Goal: Check status: Check status

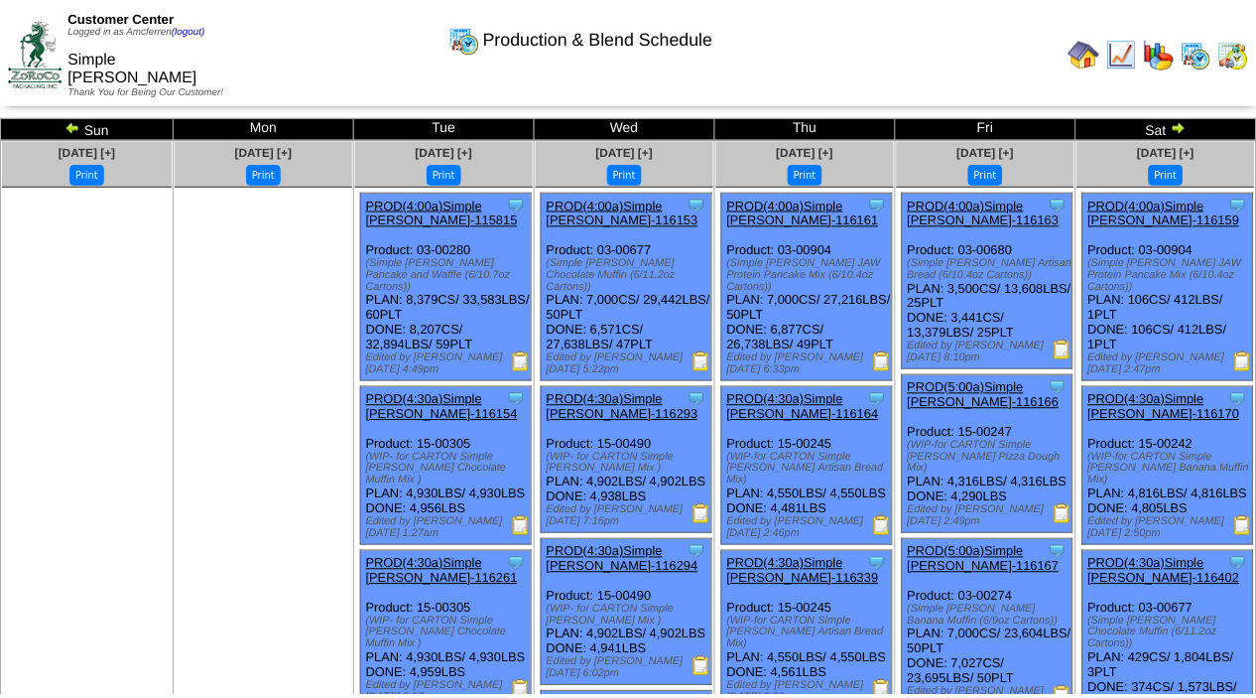
scroll to position [1678, 0]
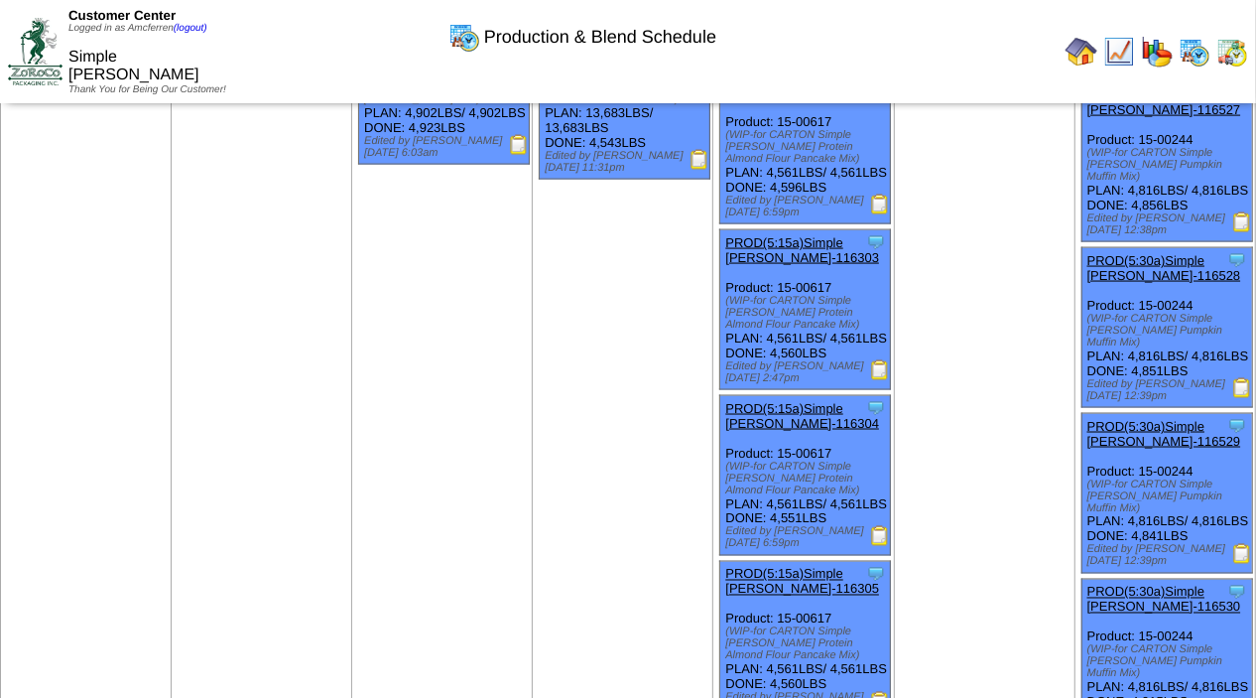
click at [1083, 44] on img at bounding box center [1082, 52] width 32 height 32
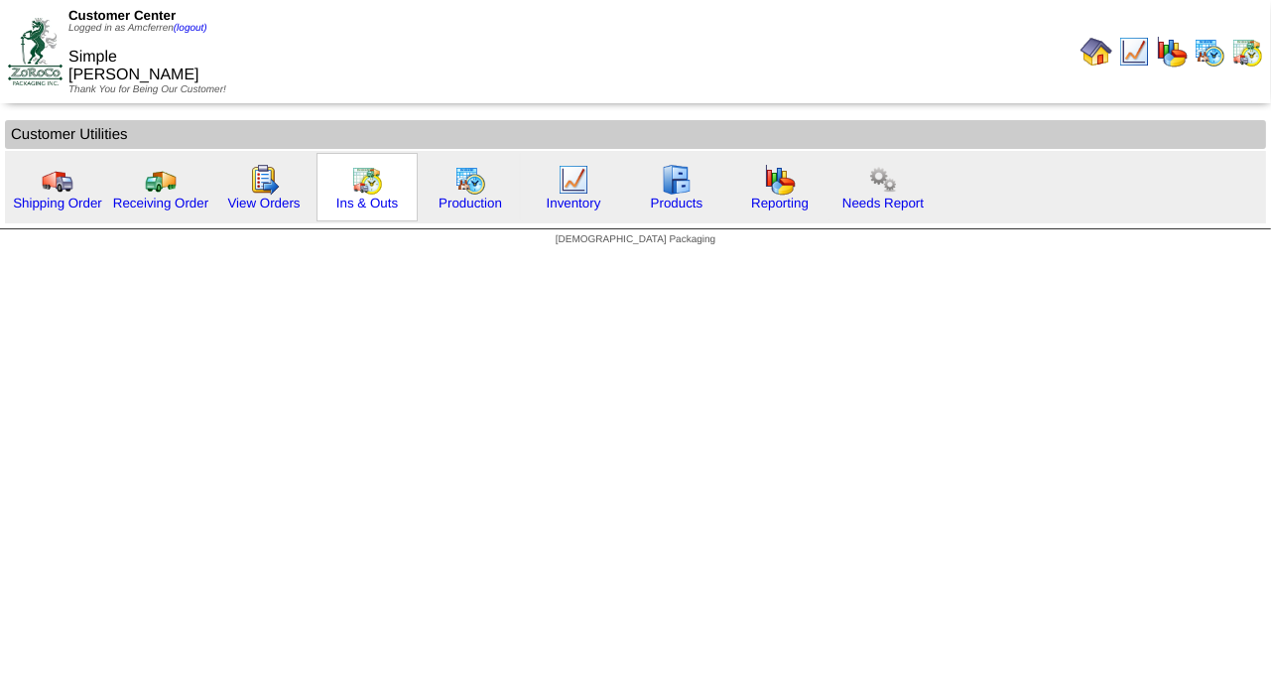
click at [362, 189] on img at bounding box center [367, 180] width 32 height 32
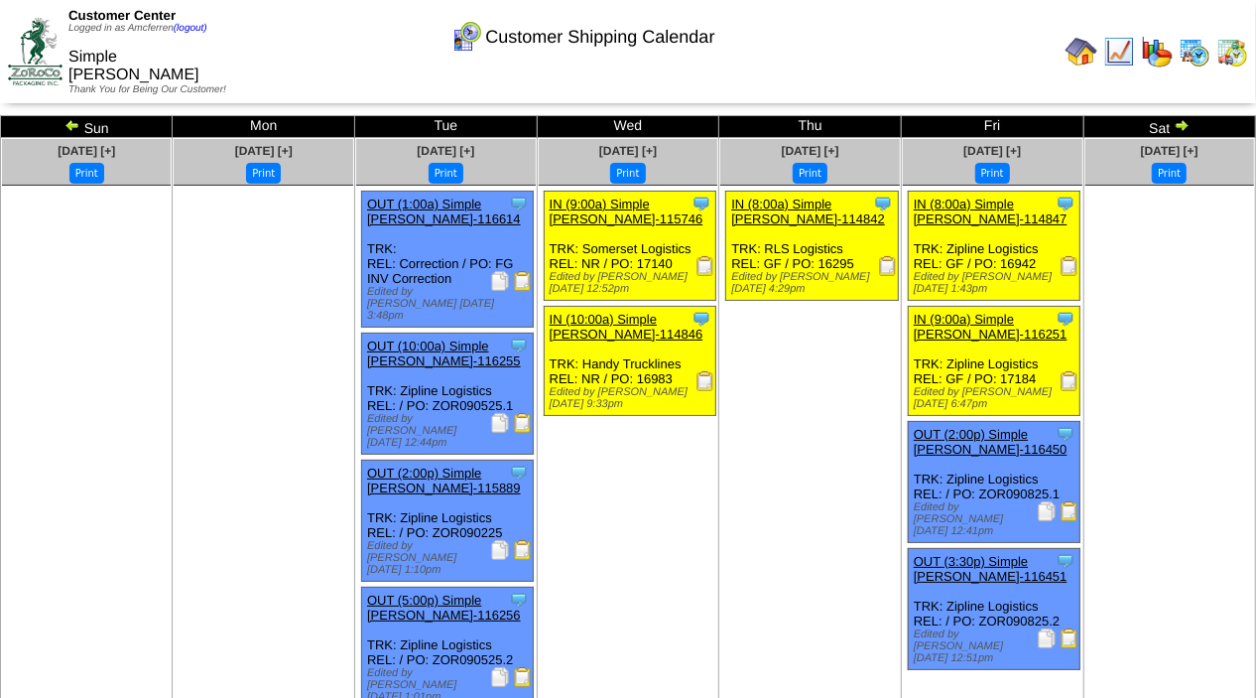
click at [1177, 120] on img at bounding box center [1182, 125] width 16 height 16
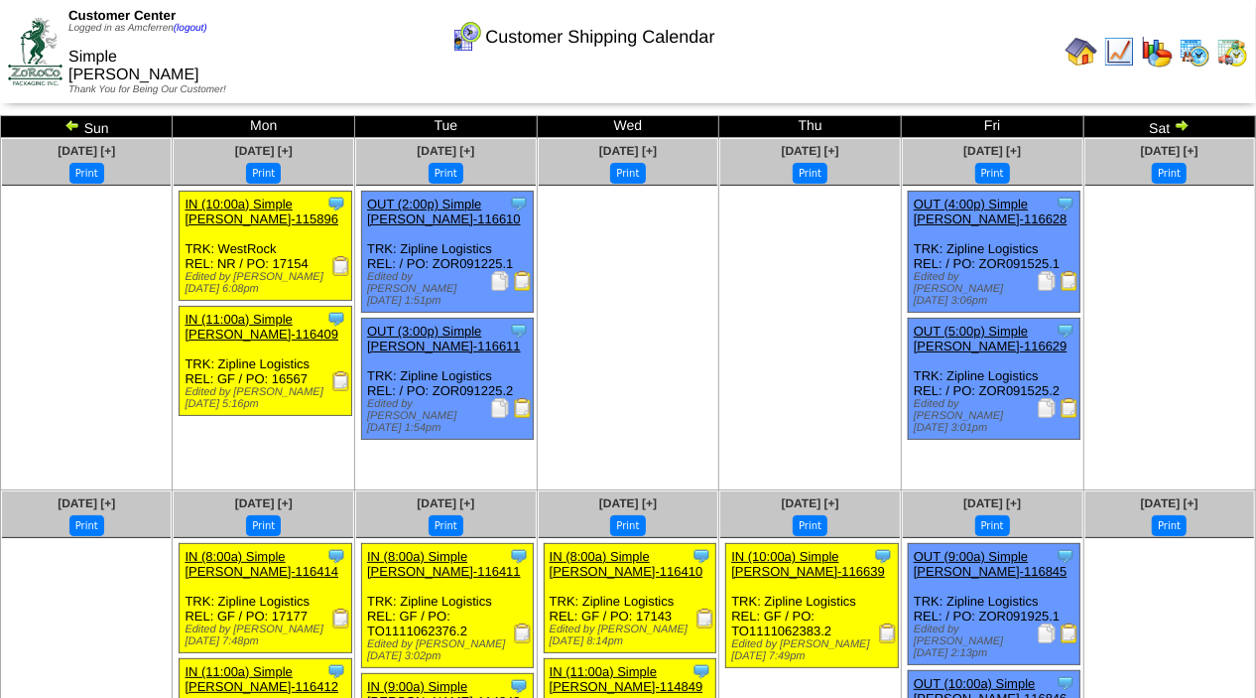
click at [1175, 118] on img at bounding box center [1182, 125] width 16 height 16
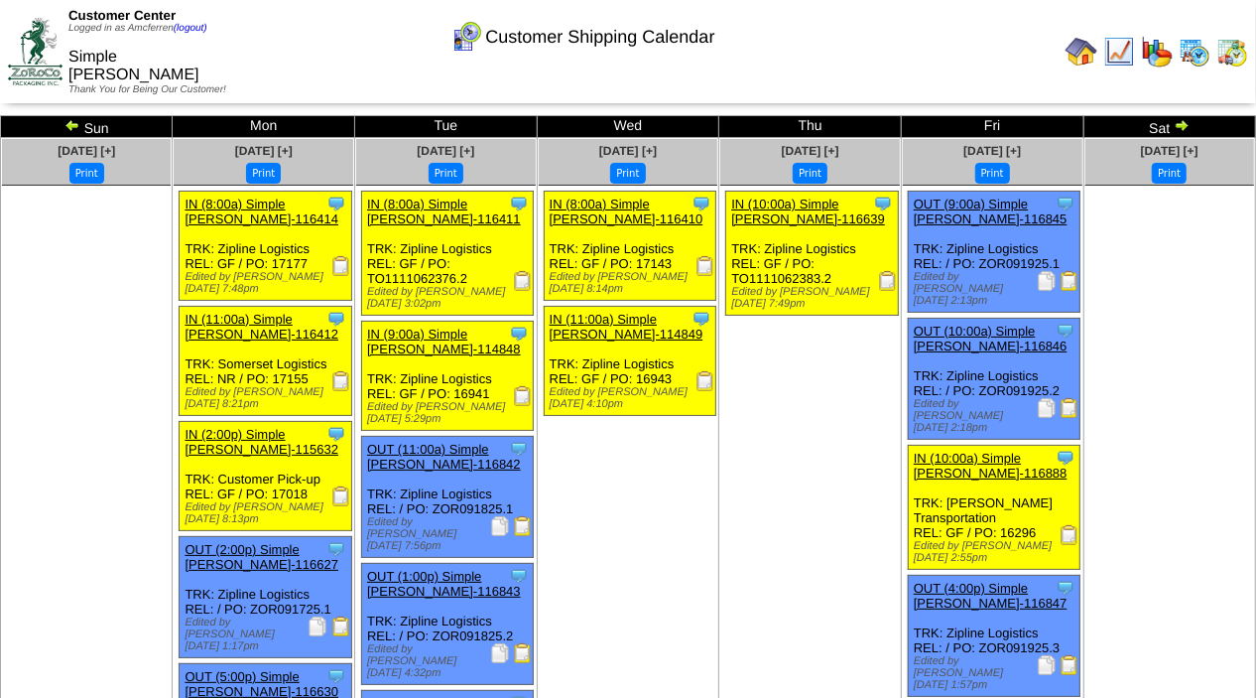
click at [1183, 127] on img at bounding box center [1182, 125] width 16 height 16
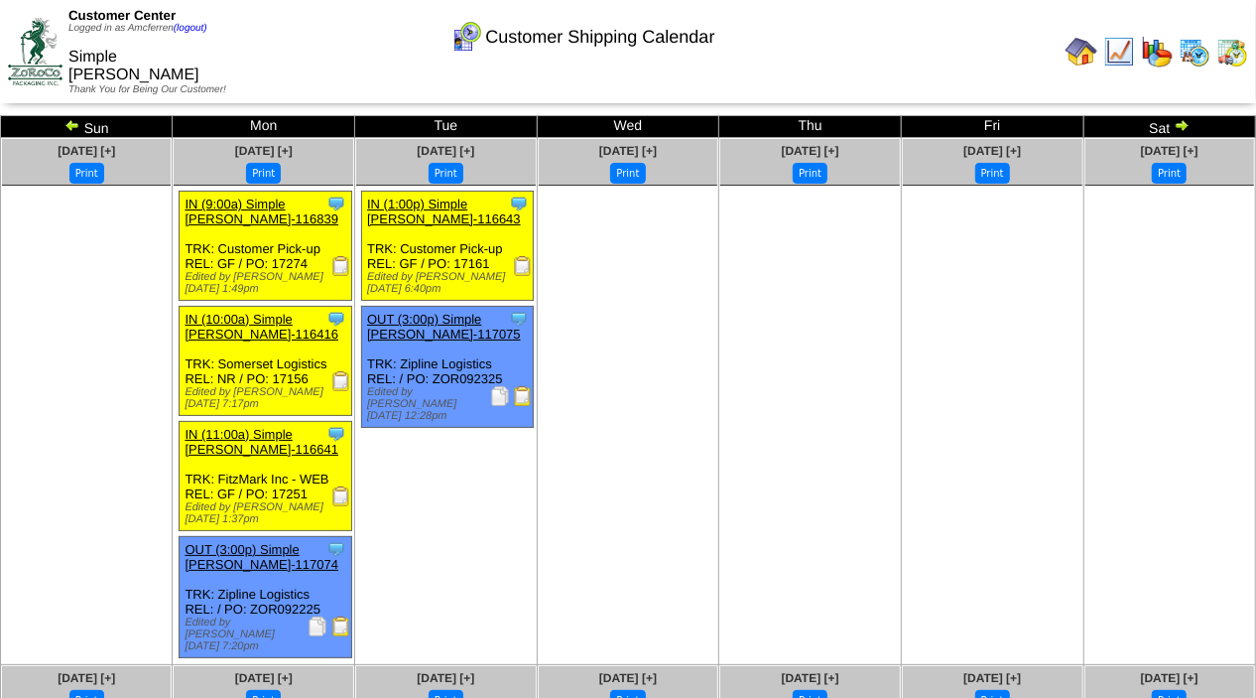
click at [1178, 125] on img at bounding box center [1182, 125] width 16 height 16
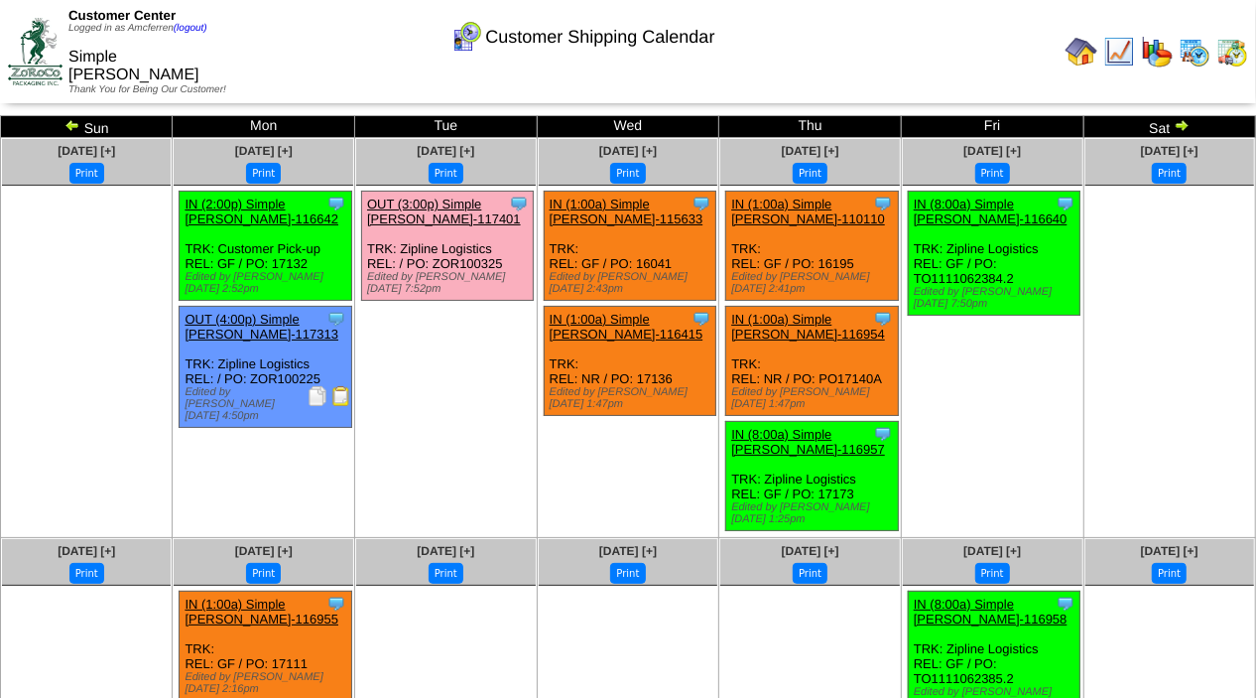
click at [1181, 124] on img at bounding box center [1182, 125] width 16 height 16
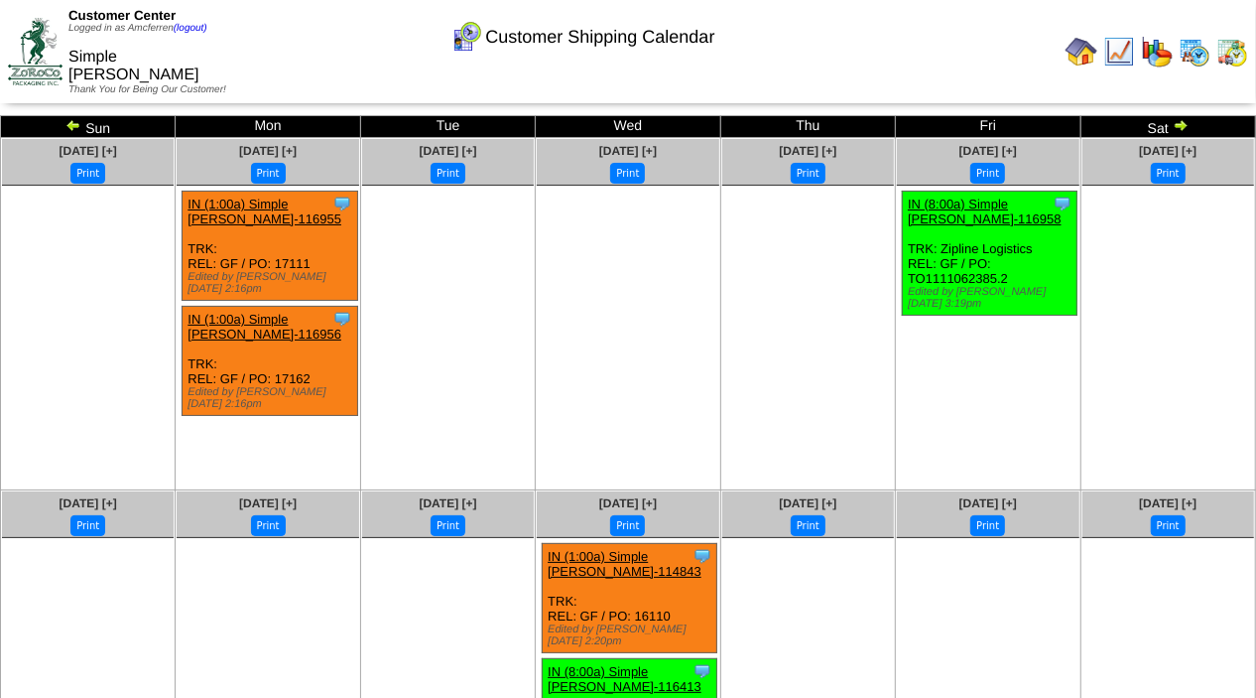
click at [1179, 126] on img at bounding box center [1181, 125] width 16 height 16
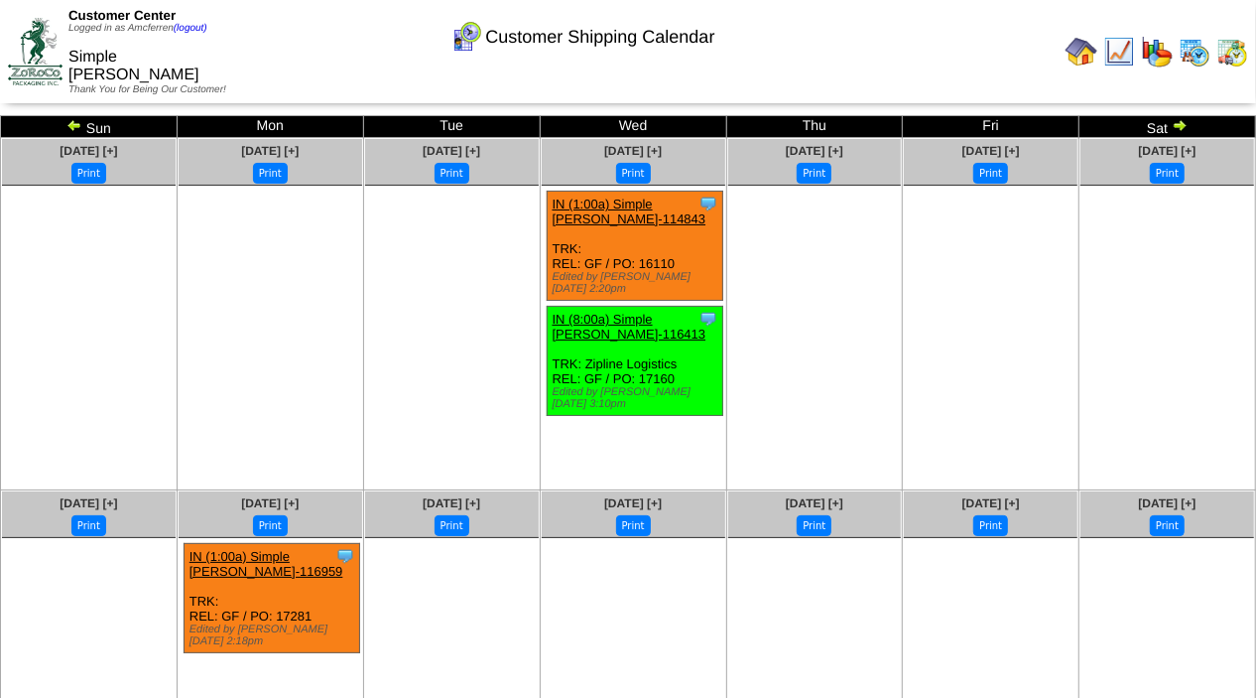
click at [1183, 127] on img at bounding box center [1180, 125] width 16 height 16
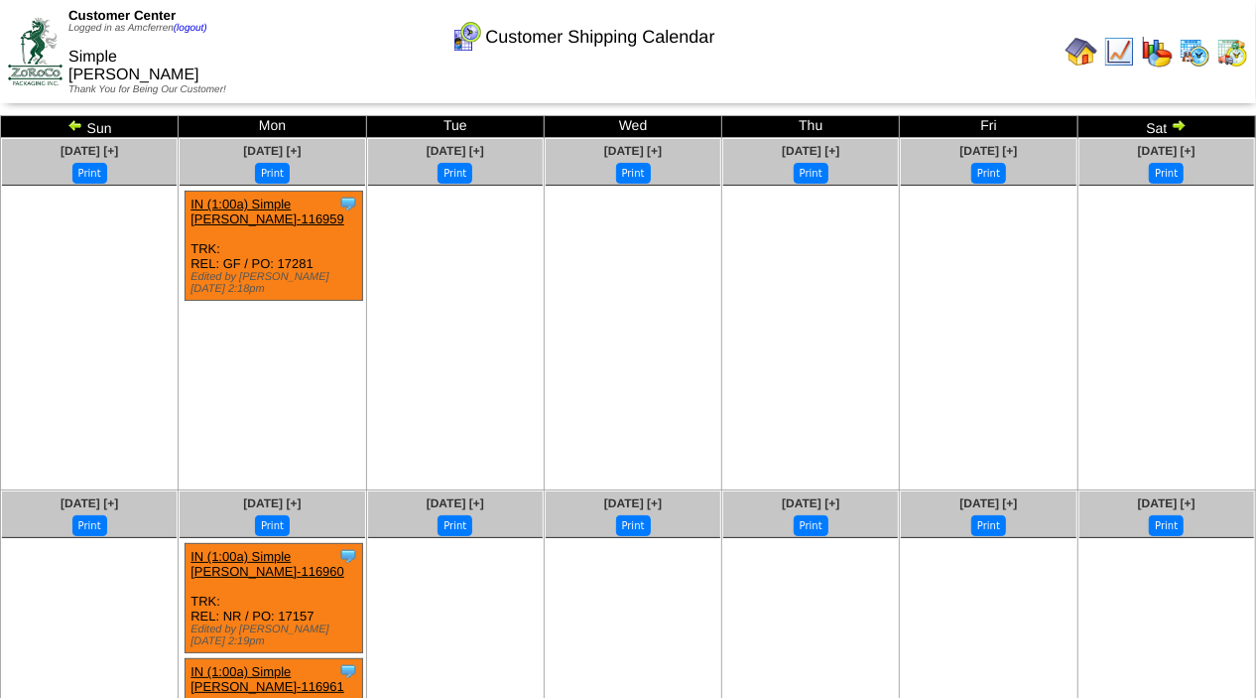
click at [69, 125] on img at bounding box center [75, 125] width 16 height 16
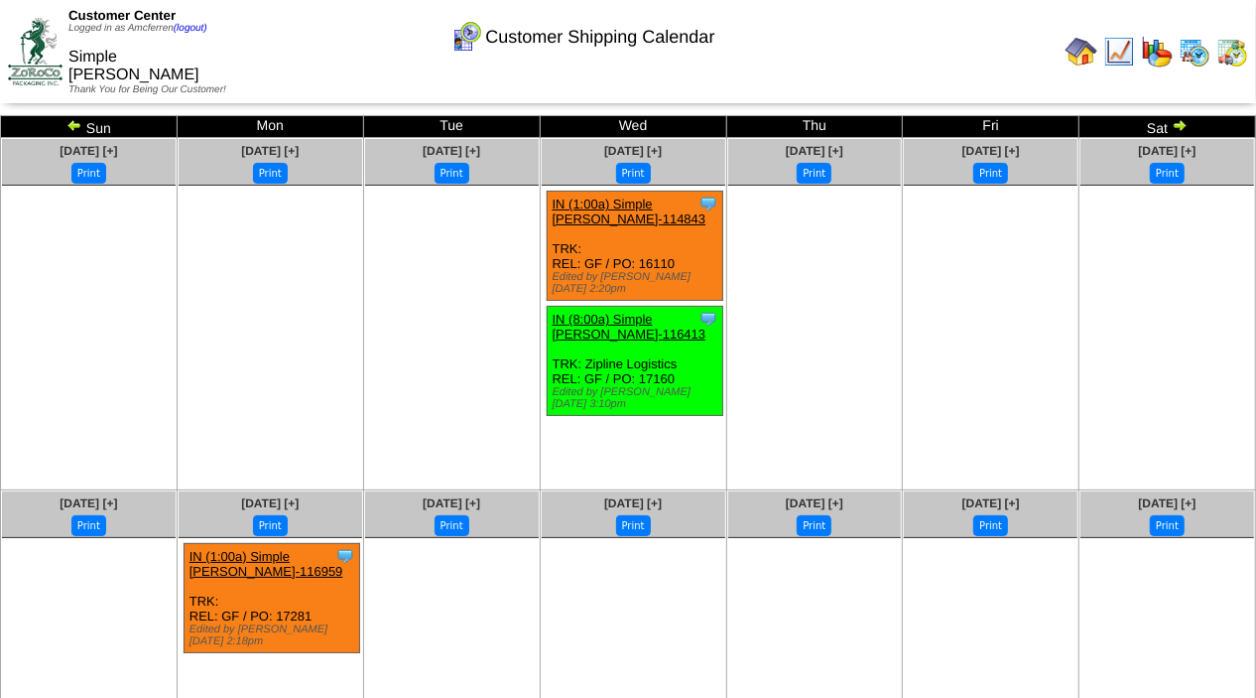
click at [71, 125] on img at bounding box center [74, 125] width 16 height 16
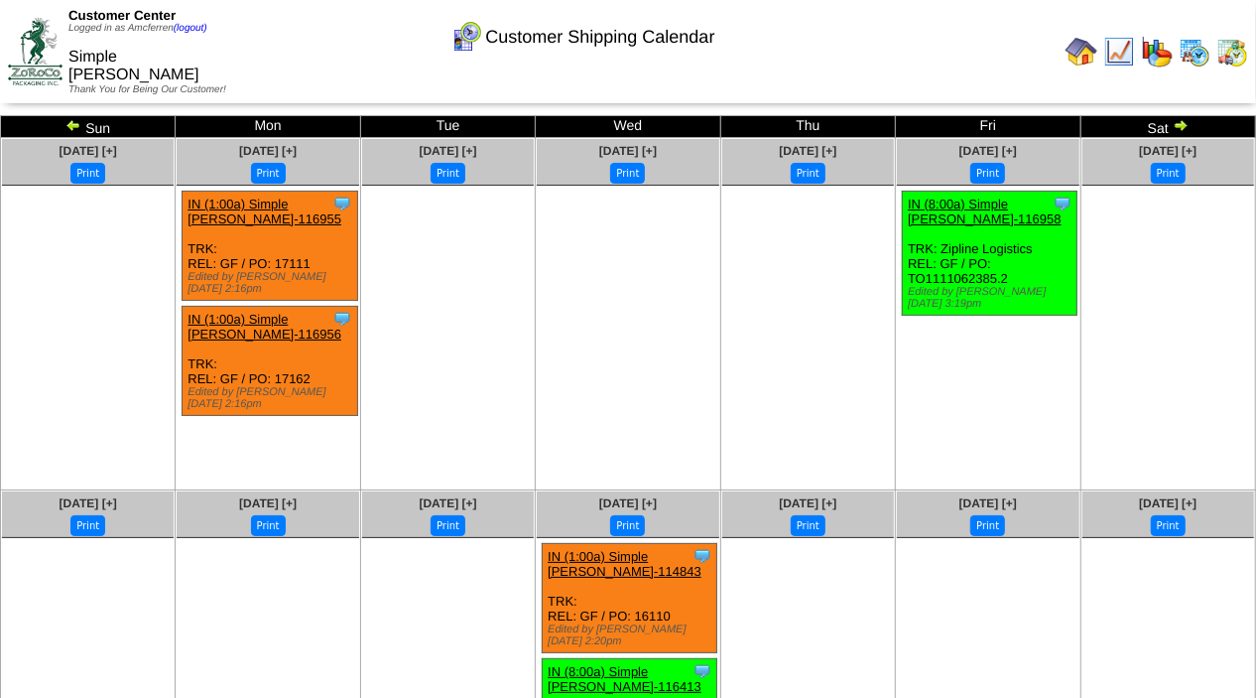
click at [71, 125] on img at bounding box center [73, 125] width 16 height 16
